Goal: Navigation & Orientation: Find specific page/section

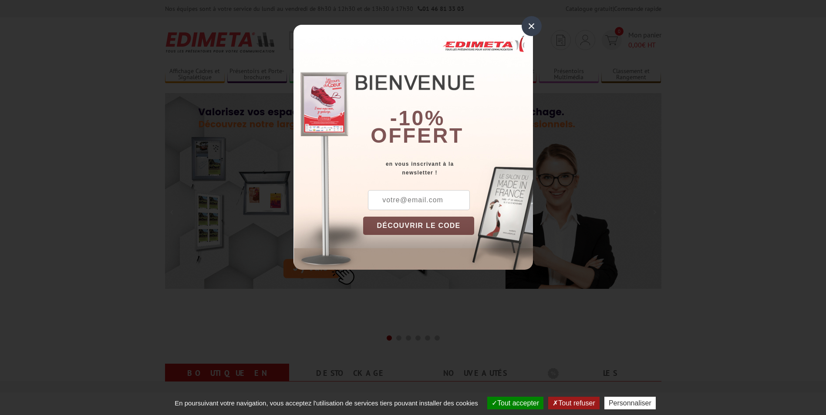
click at [533, 21] on div "×" at bounding box center [532, 26] width 20 height 20
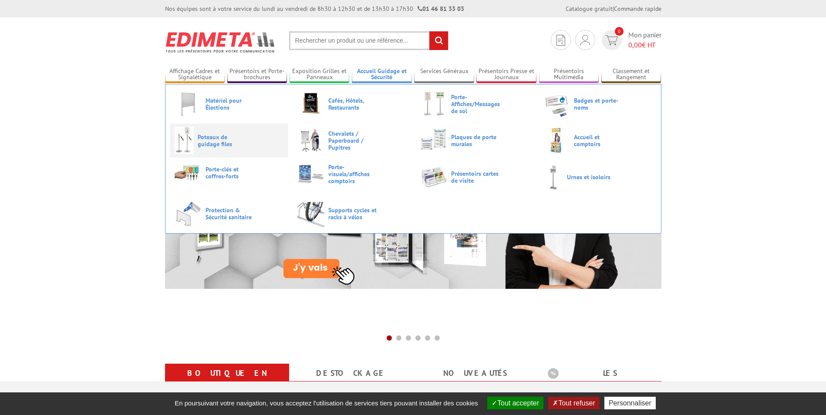
click at [224, 147] on span "Poteaux de guidage files" at bounding box center [224, 141] width 52 height 14
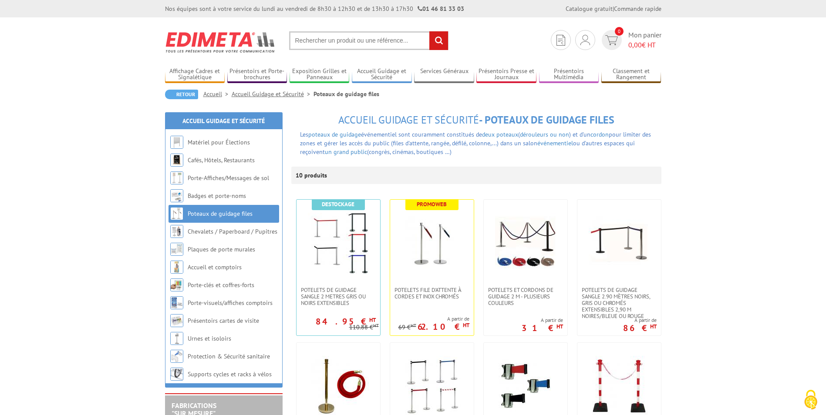
scroll to position [44, 0]
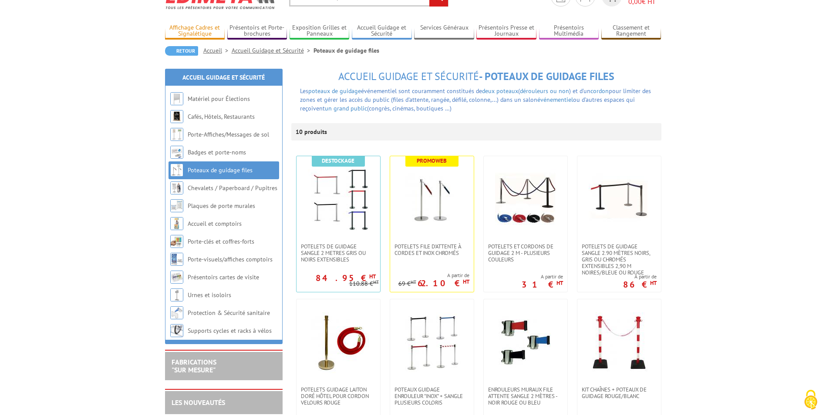
click at [200, 31] on link "Affichage Cadres et Signalétique" at bounding box center [195, 31] width 60 height 14
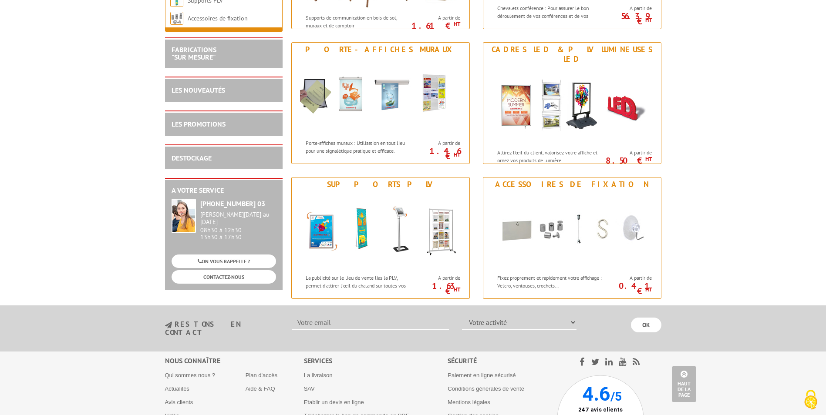
scroll to position [1131, 0]
